Goal: Navigation & Orientation: Find specific page/section

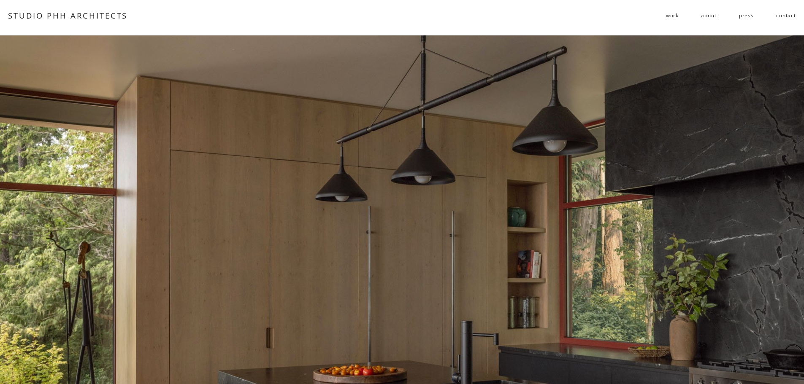
scroll to position [4658, 0]
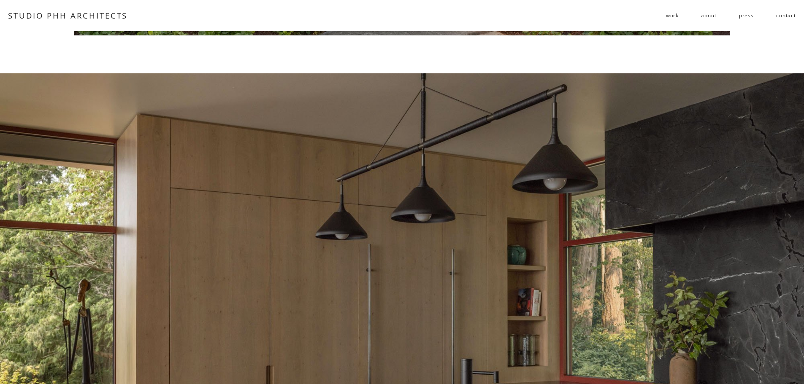
drag, startPoint x: 103, startPoint y: 14, endPoint x: 111, endPoint y: 11, distance: 8.2
click at [103, 14] on link "STUDIO PHH ARCHITECTS" at bounding box center [67, 15] width 119 height 11
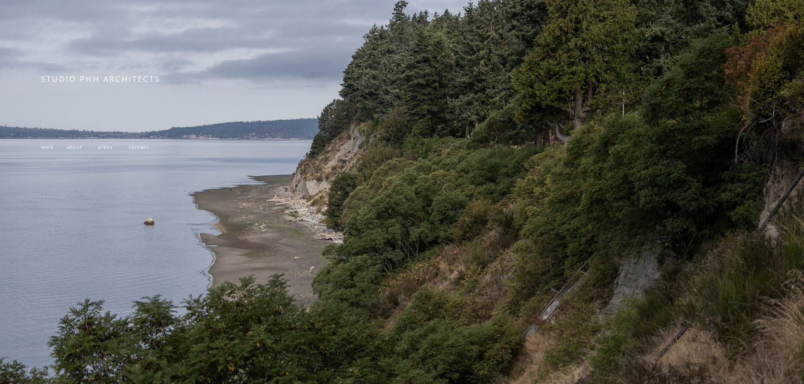
scroll to position [179, 0]
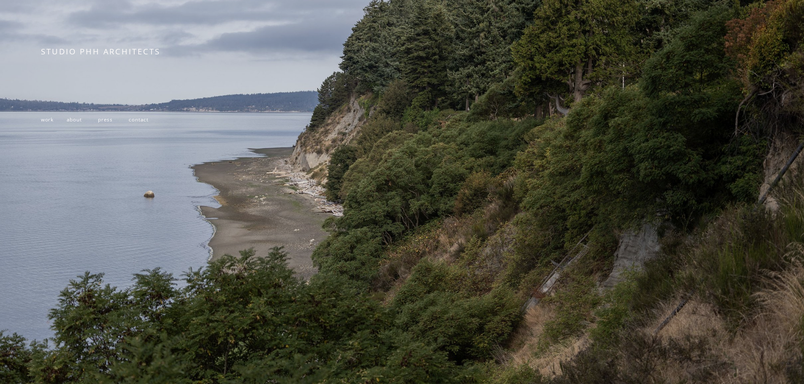
click at [144, 50] on span "STUDIO PHH ARCHITECTS" at bounding box center [100, 51] width 119 height 11
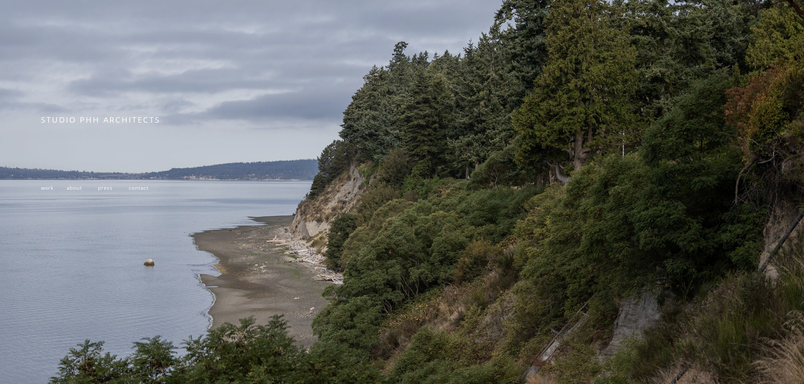
scroll to position [0, 0]
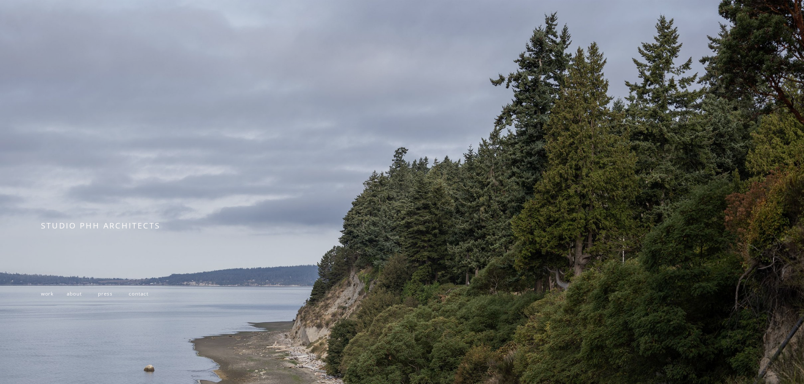
click at [97, 227] on span "STUDIO PHH ARCHITECTS" at bounding box center [100, 225] width 119 height 11
click at [103, 295] on span "press" at bounding box center [105, 293] width 15 height 7
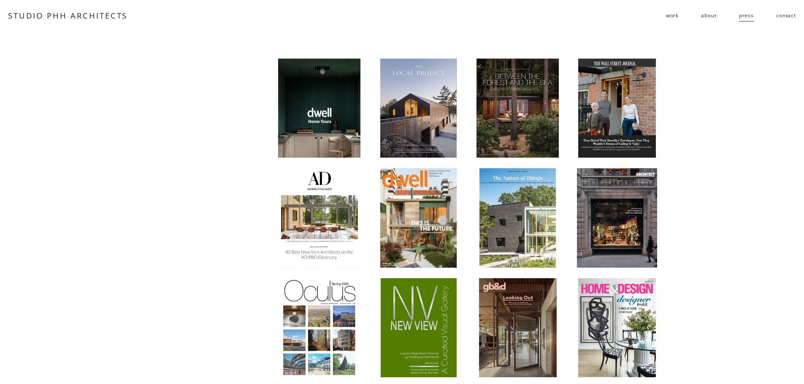
click at [631, 104] on div at bounding box center [617, 109] width 78 height 100
click at [515, 99] on div at bounding box center [517, 109] width 83 height 100
